Goal: Find specific page/section: Find specific page/section

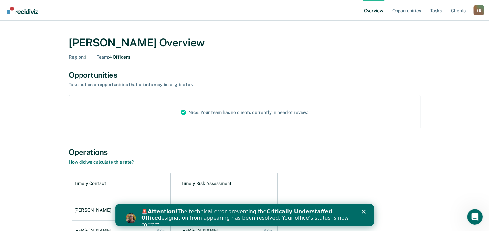
click at [365, 211] on div "Close" at bounding box center [364, 212] width 6 height 4
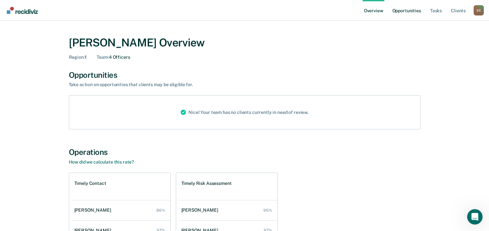
click at [403, 11] on link "Opportunities" at bounding box center [405, 10] width 31 height 21
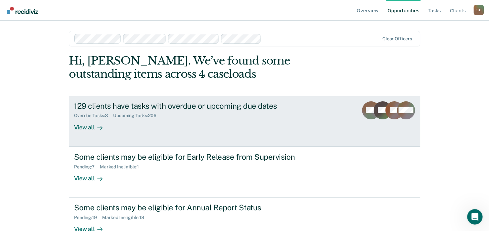
click at [88, 126] on div "View all" at bounding box center [92, 125] width 36 height 13
